Goal: Transaction & Acquisition: Purchase product/service

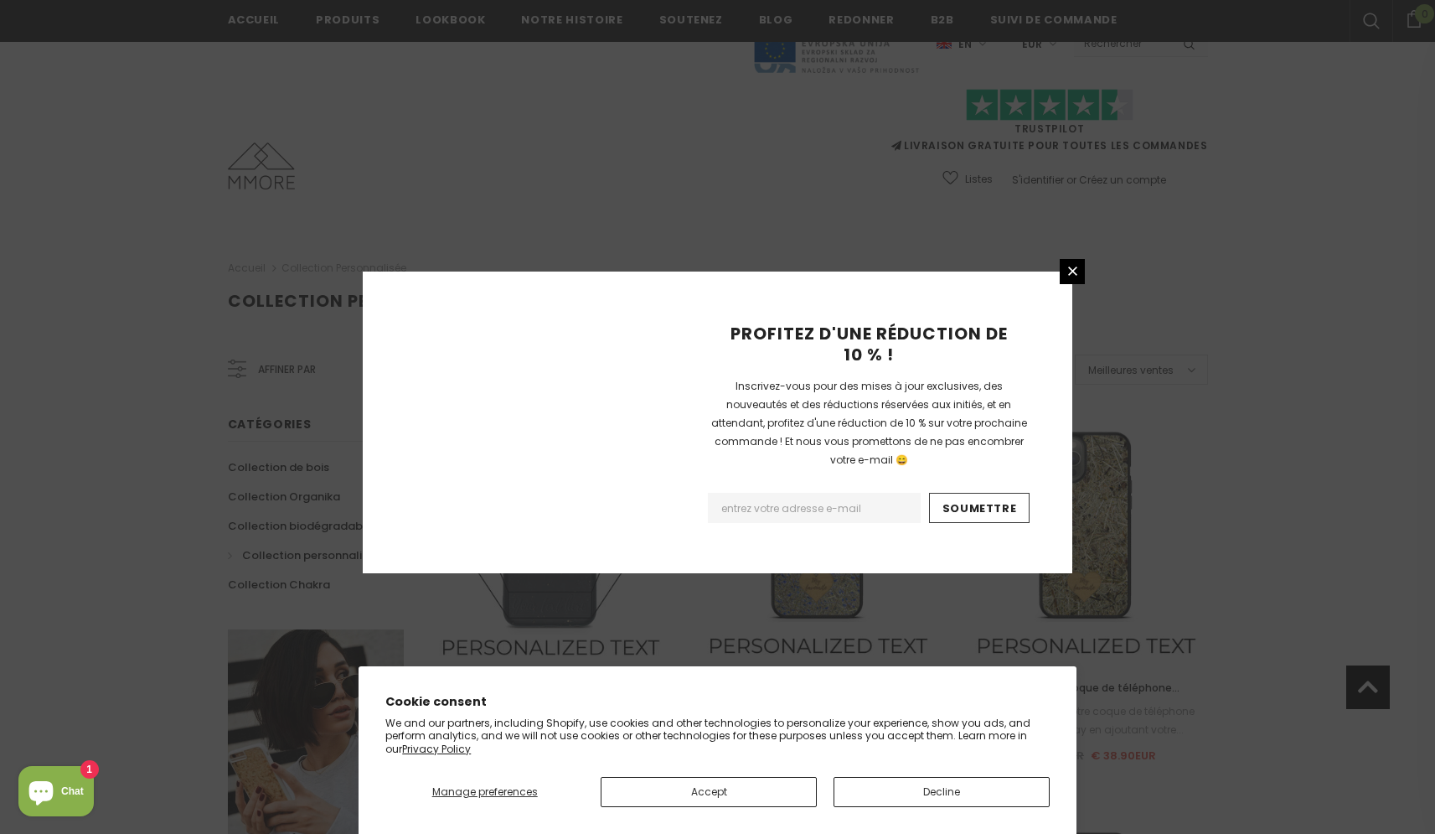
scroll to position [1814, 0]
